Goal: Navigation & Orientation: Understand site structure

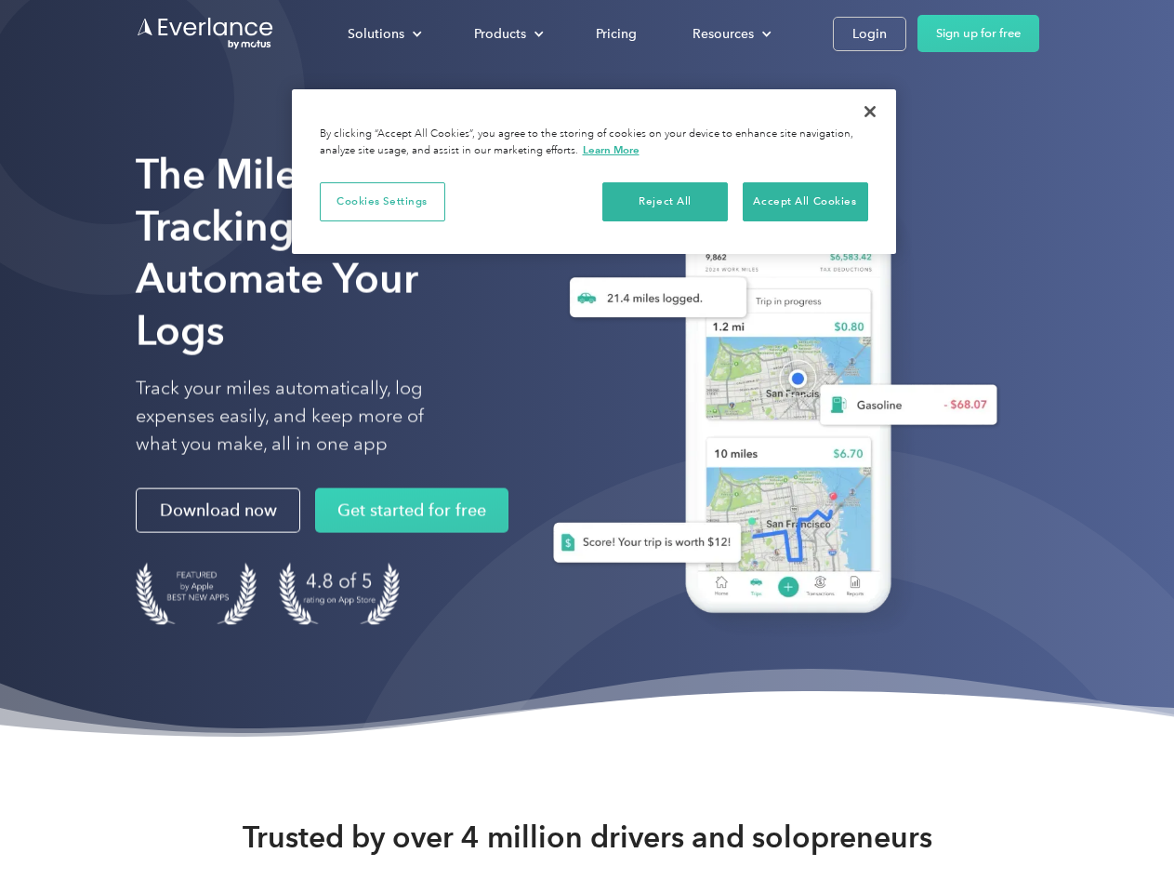
click at [384, 33] on div "Solutions" at bounding box center [376, 33] width 57 height 23
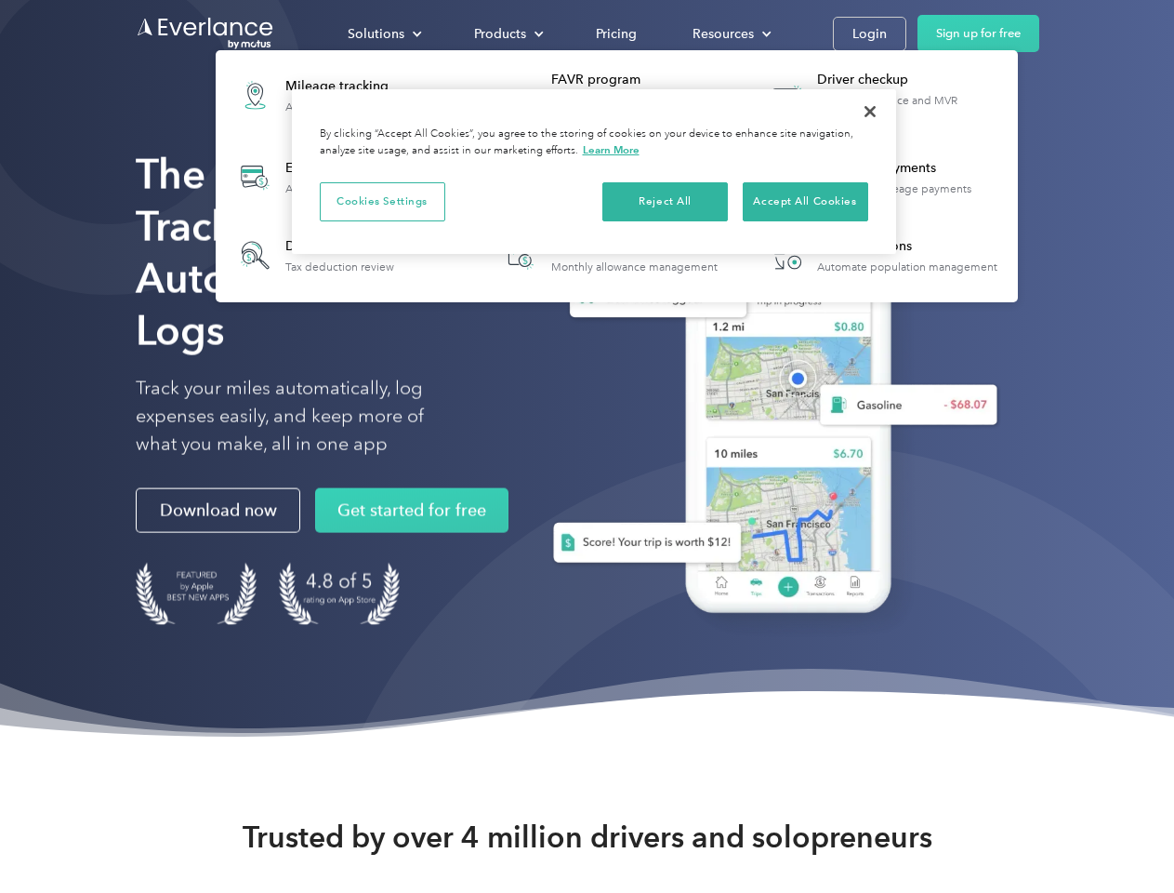
click at [507, 33] on div "Products" at bounding box center [500, 33] width 52 height 23
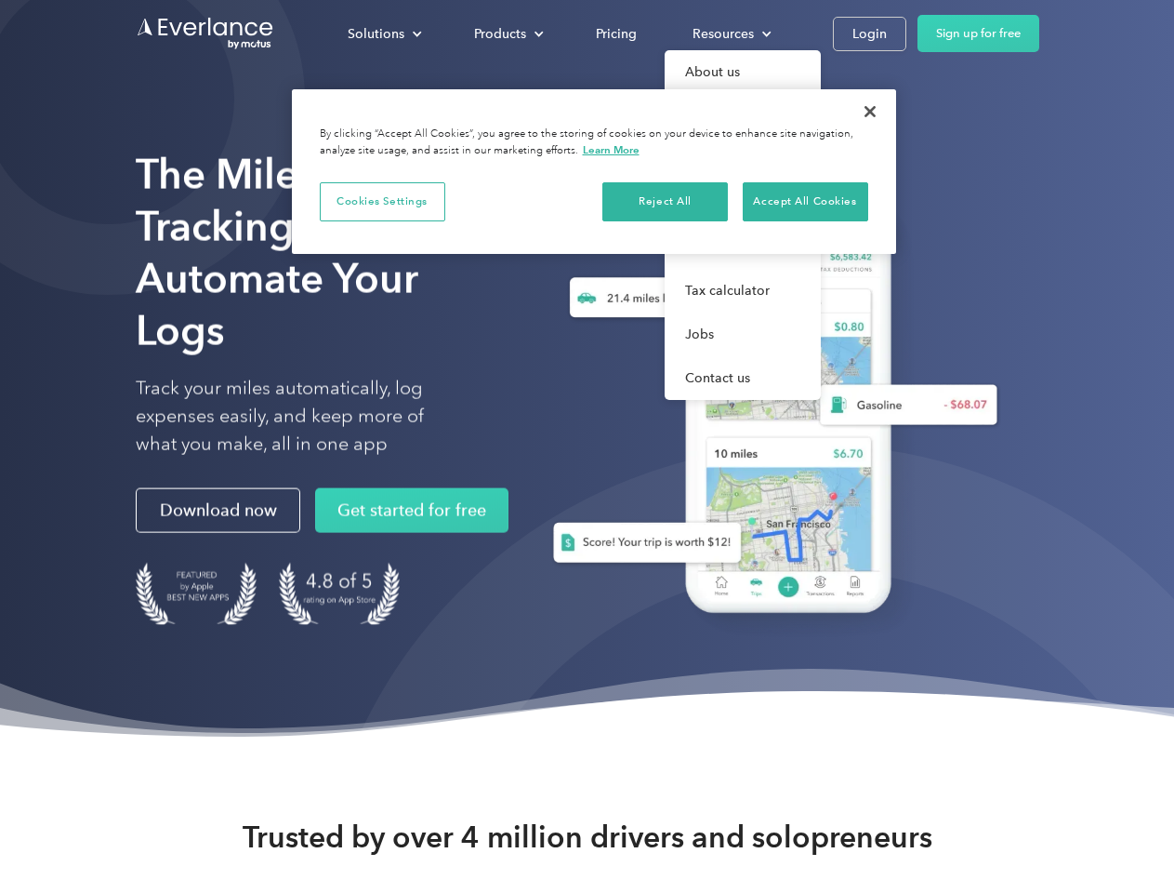
click at [730, 33] on div "Resources" at bounding box center [723, 33] width 61 height 23
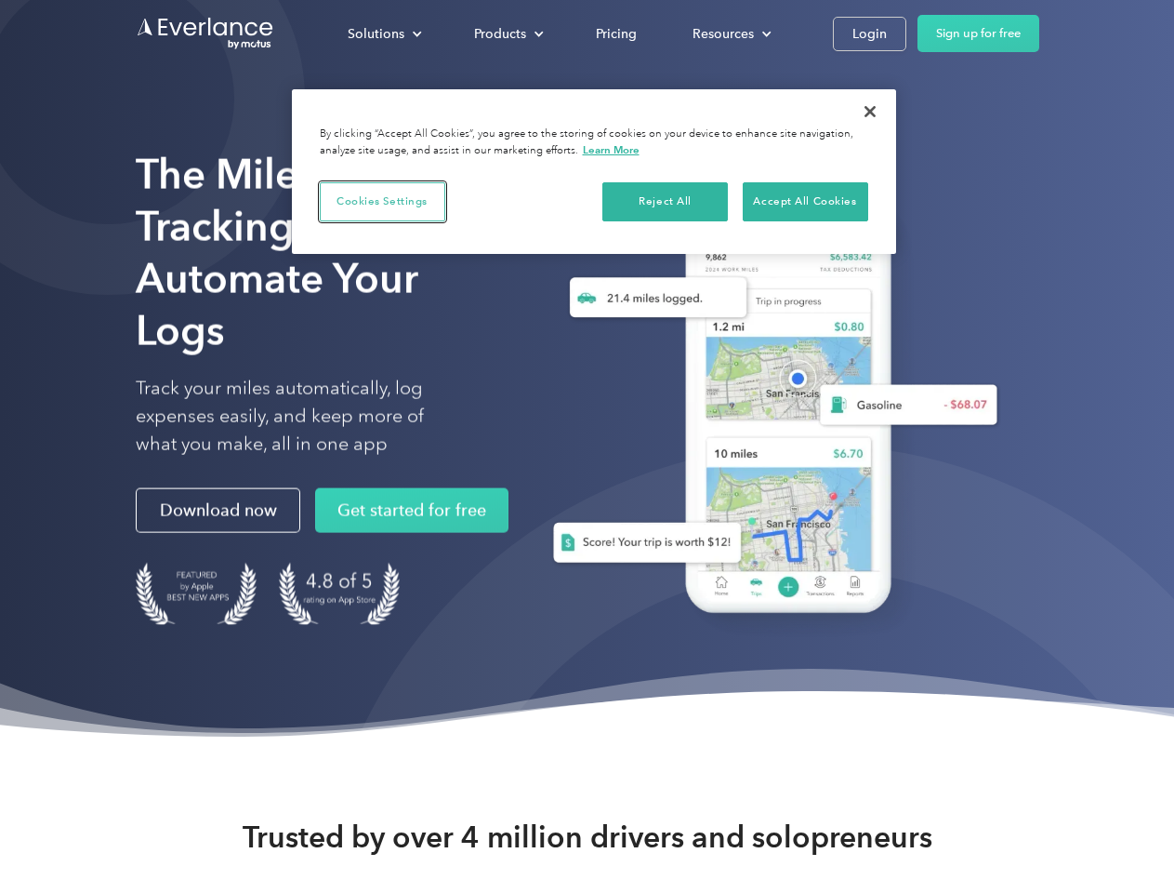
click at [382, 201] on button "Cookies Settings" at bounding box center [383, 201] width 126 height 39
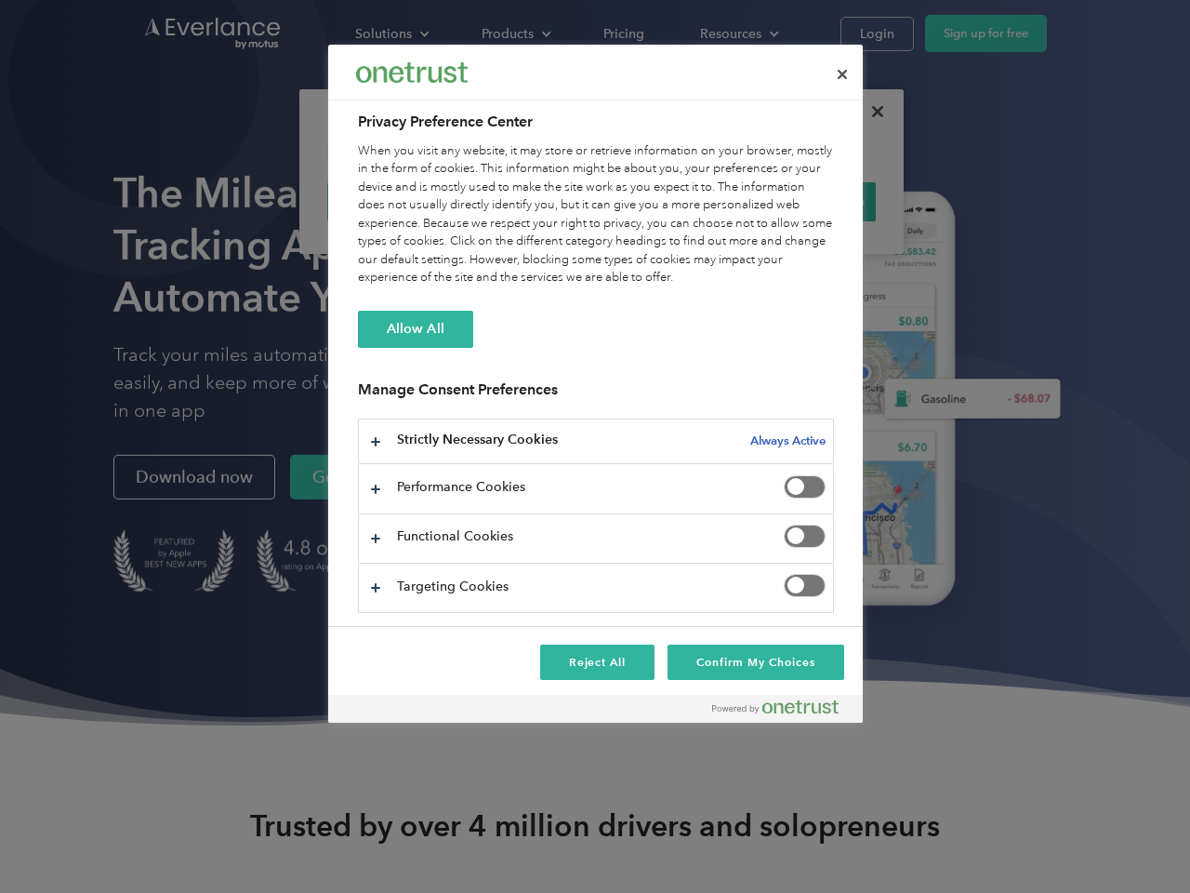
click at [666, 201] on div "When you visit any website, it may store or retrieve information on your browse…" at bounding box center [596, 214] width 476 height 145
click at [805, 201] on div "When you visit any website, it may store or retrieve information on your browse…" at bounding box center [596, 214] width 476 height 145
click at [870, 112] on div at bounding box center [595, 446] width 1190 height 893
